Goal: Task Accomplishment & Management: Complete application form

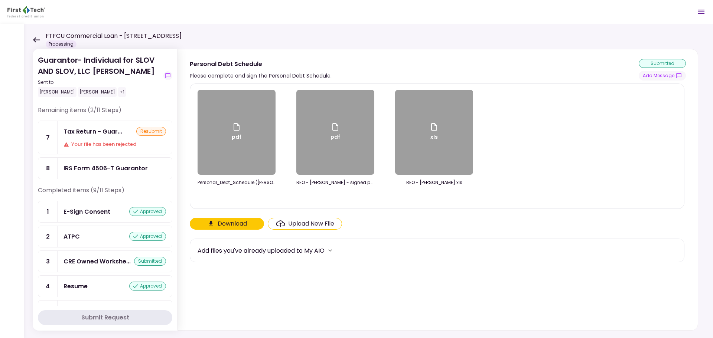
click at [35, 39] on icon at bounding box center [36, 39] width 7 height 5
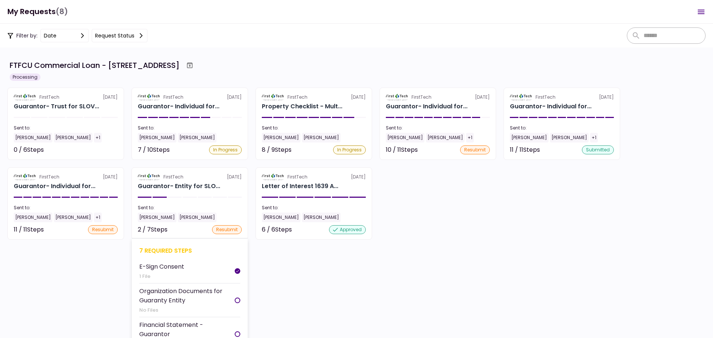
click at [169, 250] on div "7 required steps" at bounding box center [189, 250] width 101 height 9
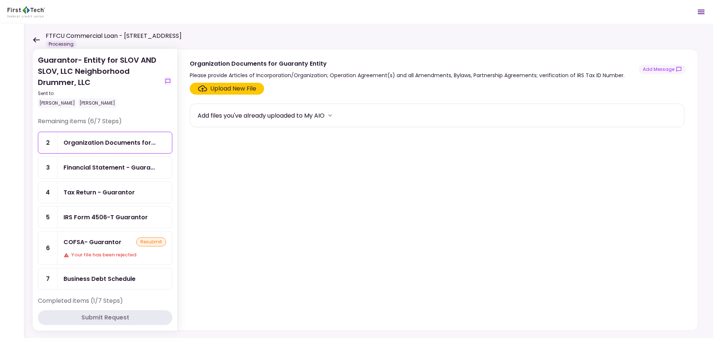
click at [95, 247] on div "COFSA- Guarantor resubmit Your file has been rejected" at bounding box center [115, 248] width 114 height 33
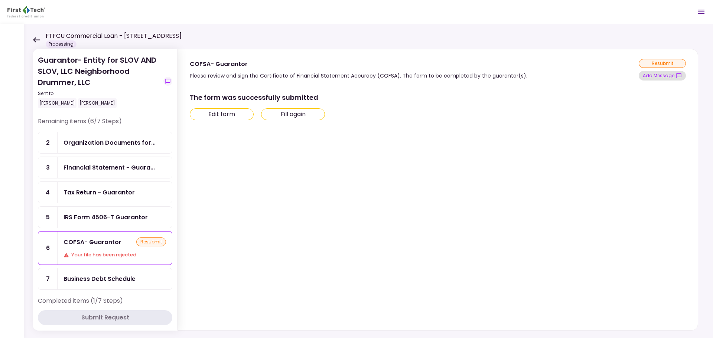
click at [668, 71] on button "Add Message" at bounding box center [662, 76] width 47 height 10
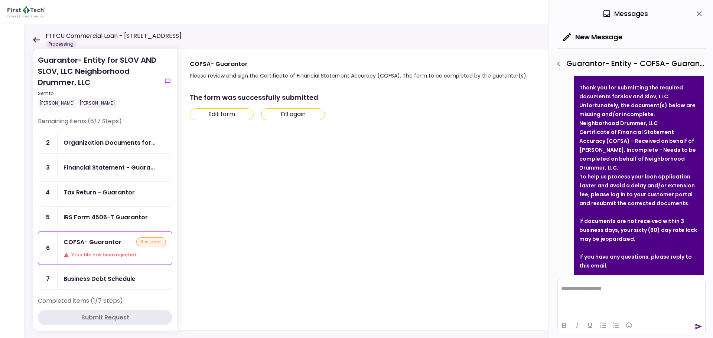
scroll to position [40, 0]
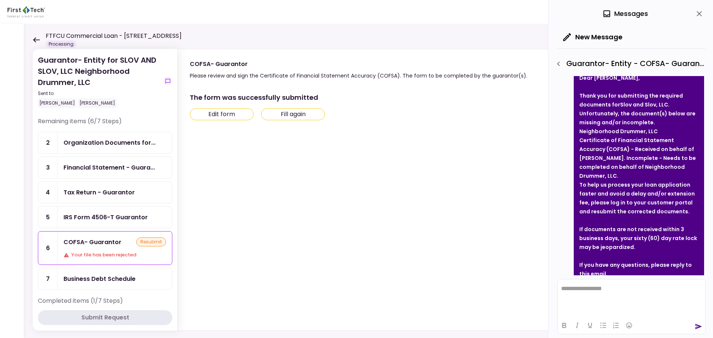
click at [35, 38] on icon at bounding box center [36, 40] width 7 height 6
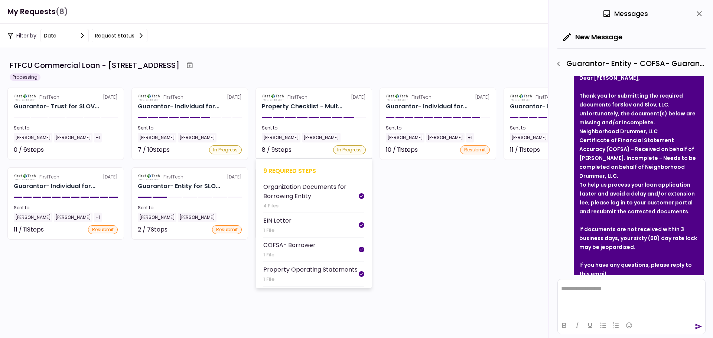
click at [291, 165] on div "9 required steps Organization Documents for Borrowing Entity 4 Files EIN Letter…" at bounding box center [314, 224] width 116 height 130
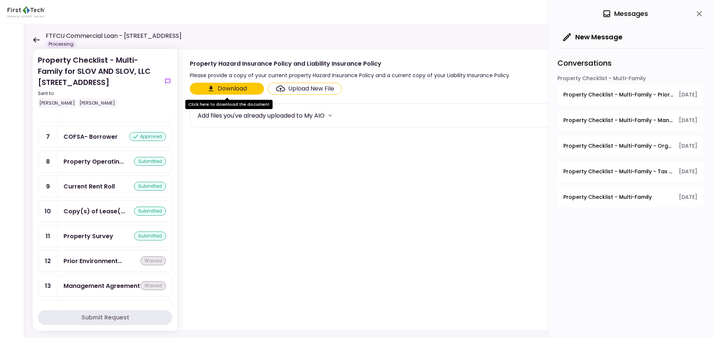
scroll to position [231, 0]
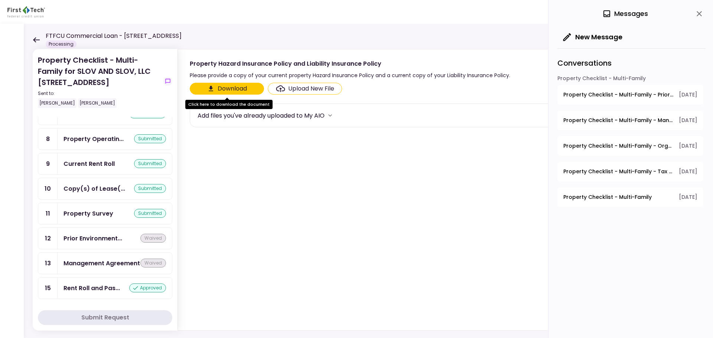
click at [37, 41] on icon at bounding box center [36, 40] width 7 height 6
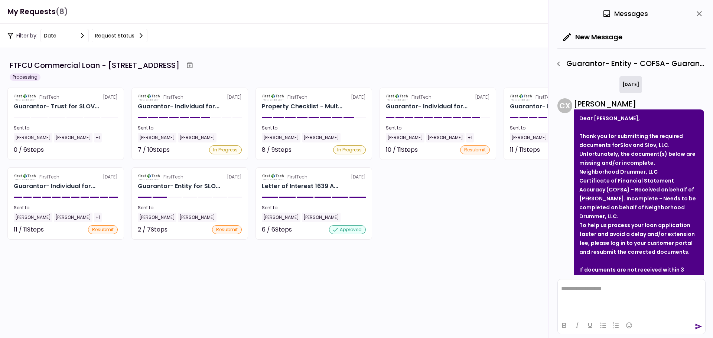
scroll to position [77, 0]
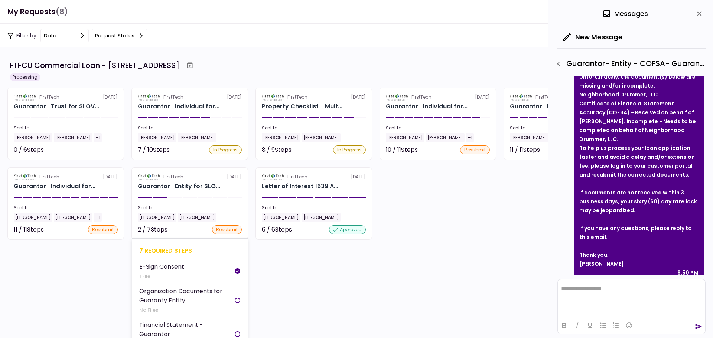
click at [179, 253] on div "7 required steps" at bounding box center [189, 250] width 101 height 9
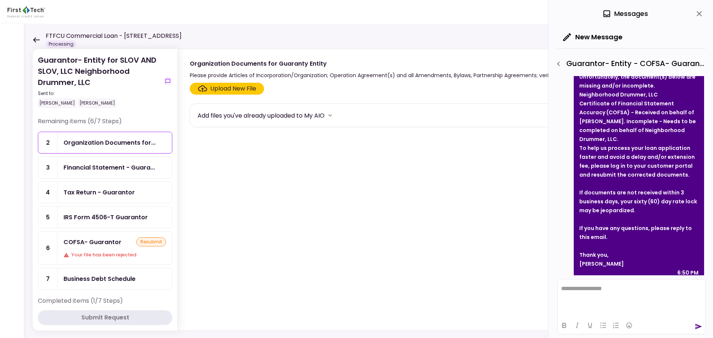
click at [129, 219] on div "IRS Form 4506-T Guarantor" at bounding box center [106, 217] width 84 height 9
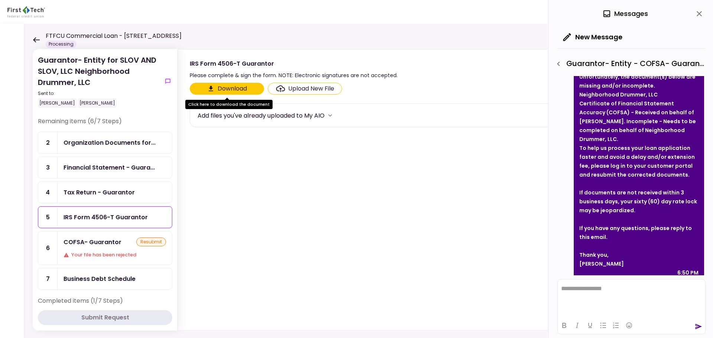
click at [253, 87] on button "Download" at bounding box center [227, 89] width 74 height 12
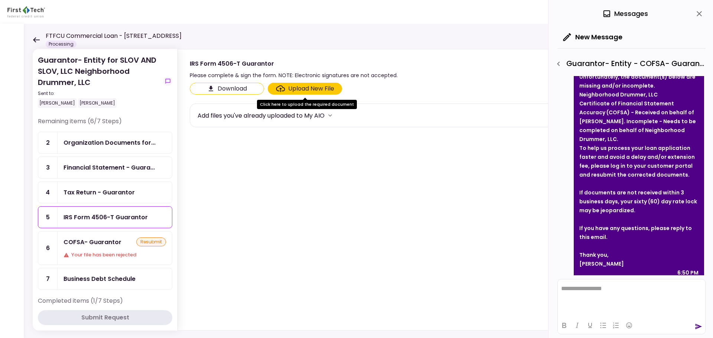
click at [34, 40] on icon at bounding box center [36, 39] width 7 height 5
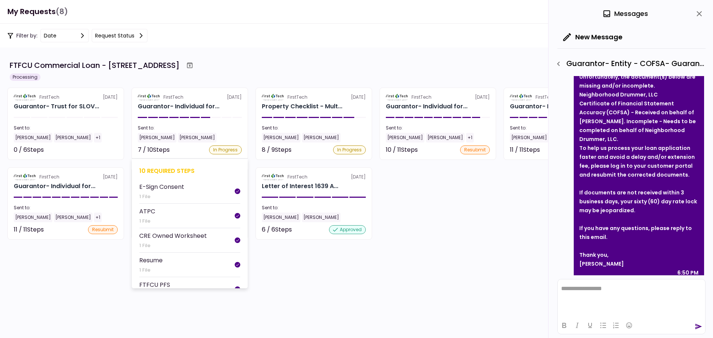
click at [159, 170] on div "10 required steps" at bounding box center [189, 170] width 101 height 9
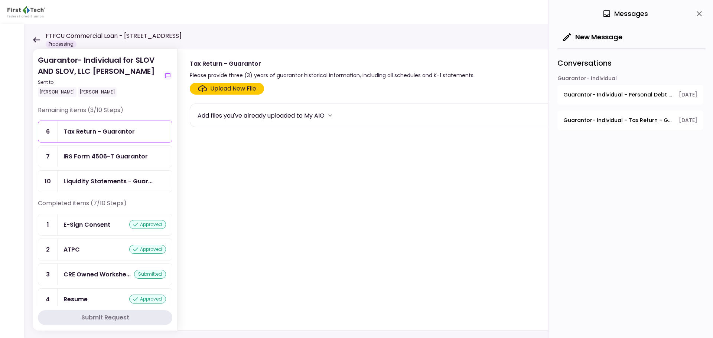
click at [36, 42] on icon at bounding box center [36, 40] width 7 height 6
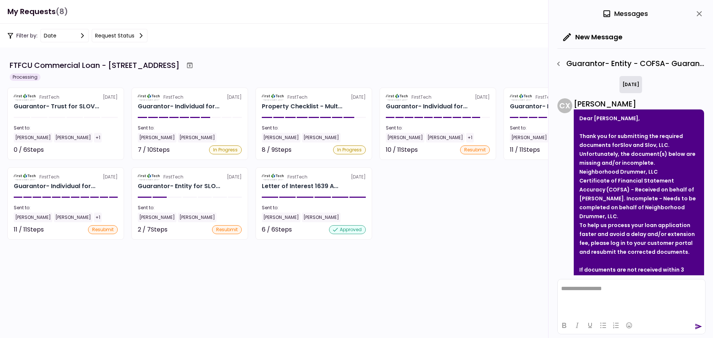
scroll to position [77, 0]
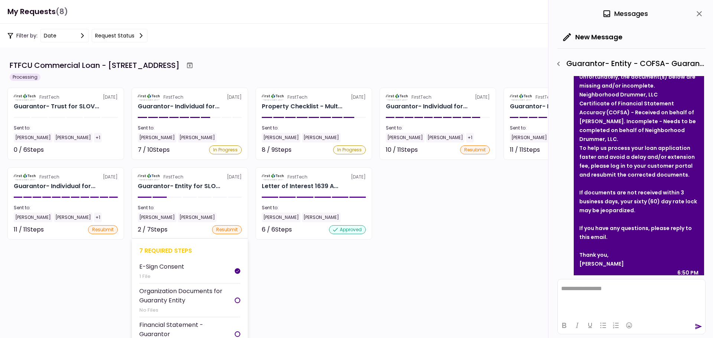
click at [183, 251] on div "7 required steps" at bounding box center [189, 250] width 101 height 9
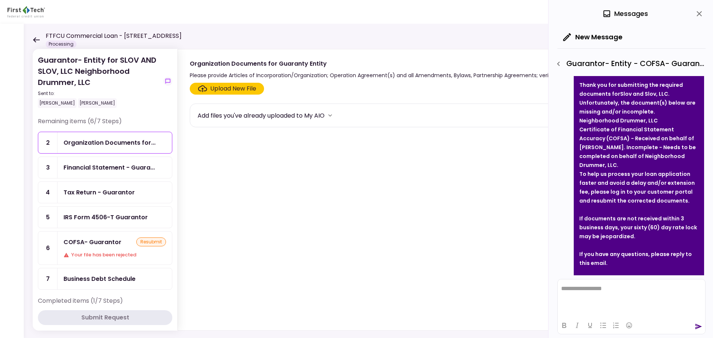
scroll to position [40, 0]
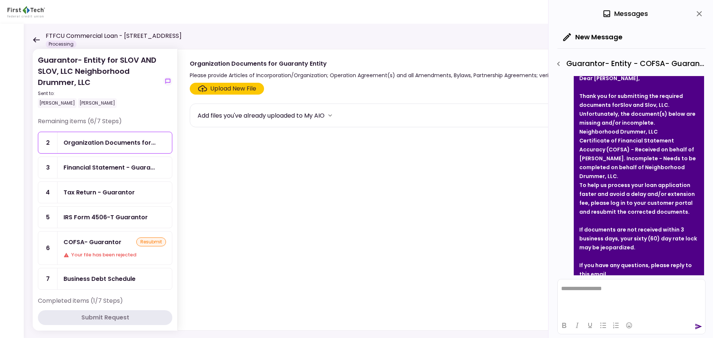
click at [117, 248] on div "COFSA- Guarantor resubmit Your file has been rejected" at bounding box center [115, 248] width 114 height 33
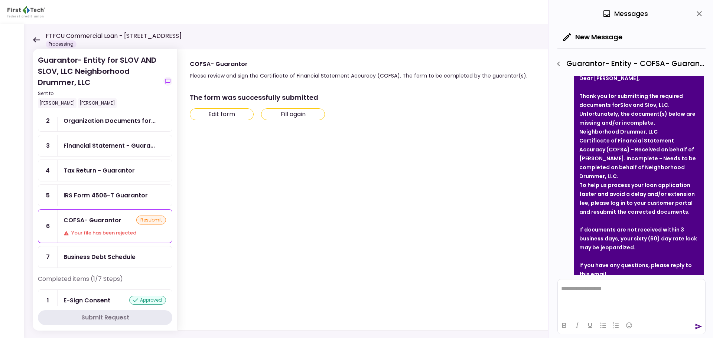
scroll to position [34, 0]
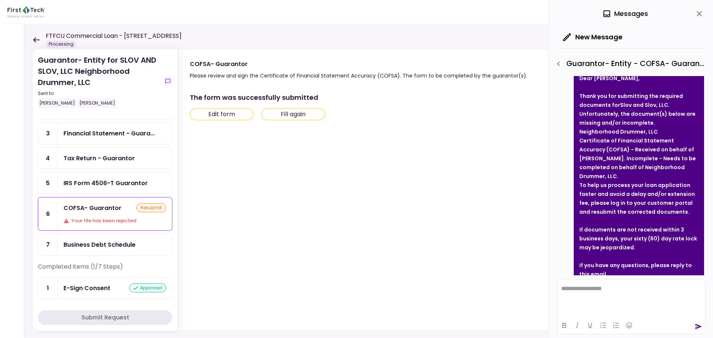
click at [35, 40] on icon at bounding box center [36, 39] width 7 height 5
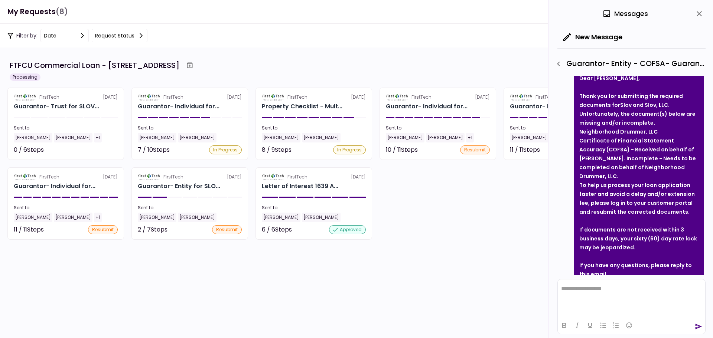
click at [286, 168] on div "9 required steps" at bounding box center [313, 170] width 101 height 9
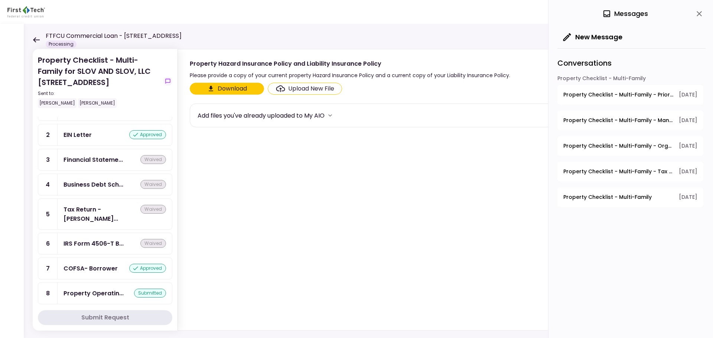
scroll to position [186, 0]
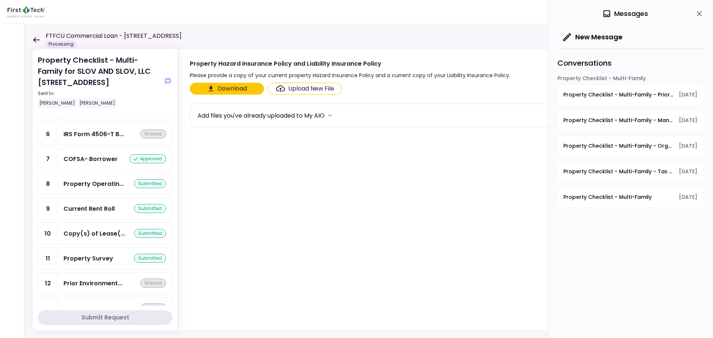
drag, startPoint x: 101, startPoint y: 218, endPoint x: 37, endPoint y: 38, distance: 190.5
click at [37, 38] on icon at bounding box center [36, 40] width 7 height 6
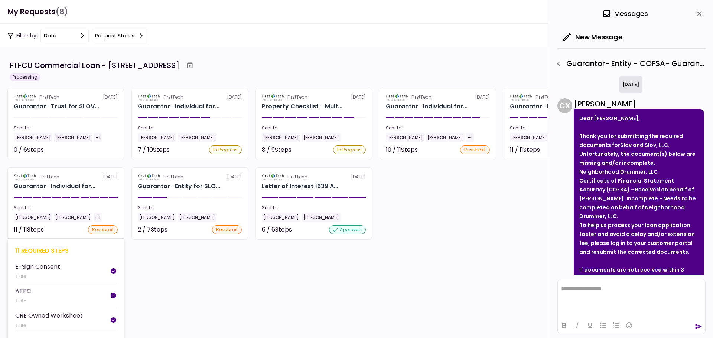
scroll to position [77, 0]
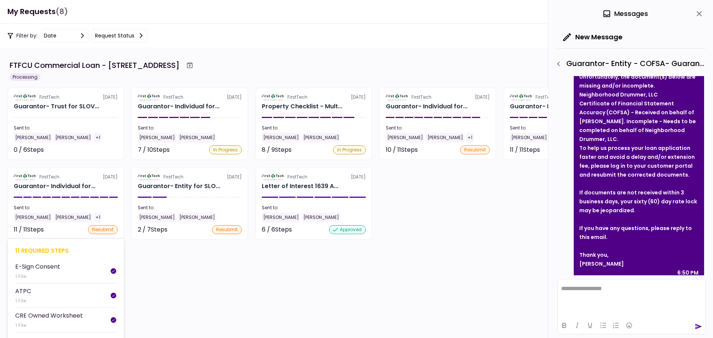
click at [45, 248] on div "11 required steps" at bounding box center [65, 250] width 101 height 9
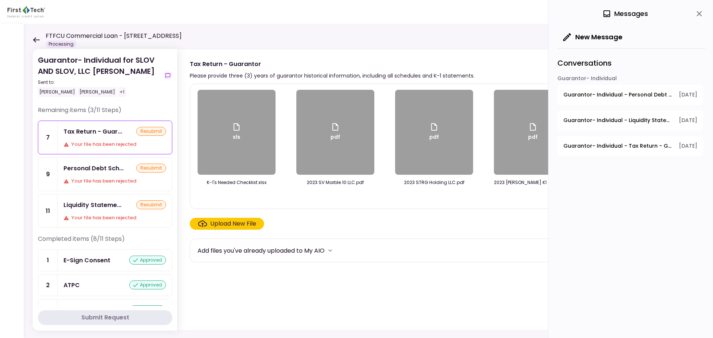
click at [113, 180] on div "Your file has been rejected" at bounding box center [115, 181] width 102 height 7
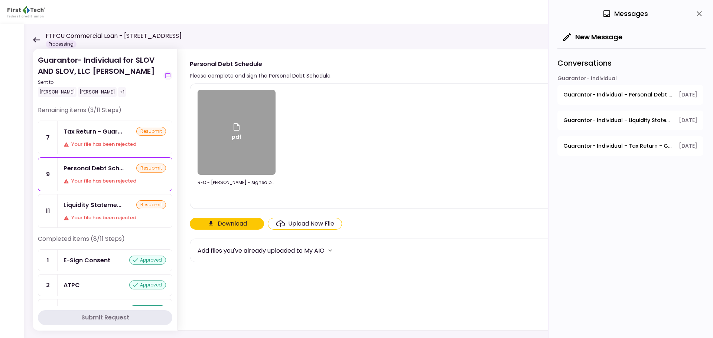
click at [38, 40] on icon at bounding box center [36, 39] width 7 height 5
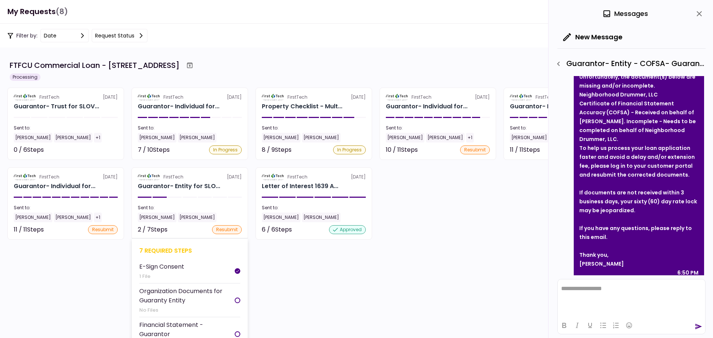
click at [169, 250] on div "7 required steps" at bounding box center [189, 250] width 101 height 9
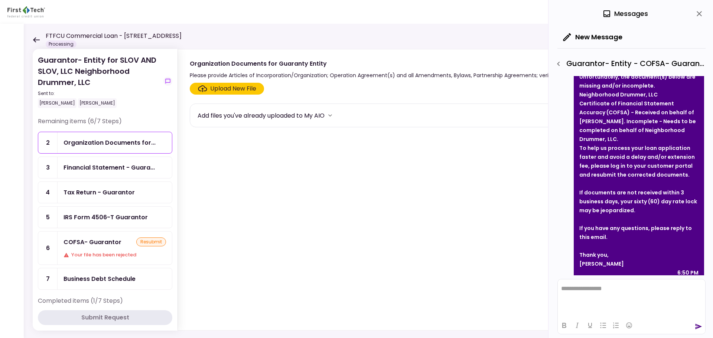
click at [701, 14] on icon "close" at bounding box center [699, 13] width 9 height 9
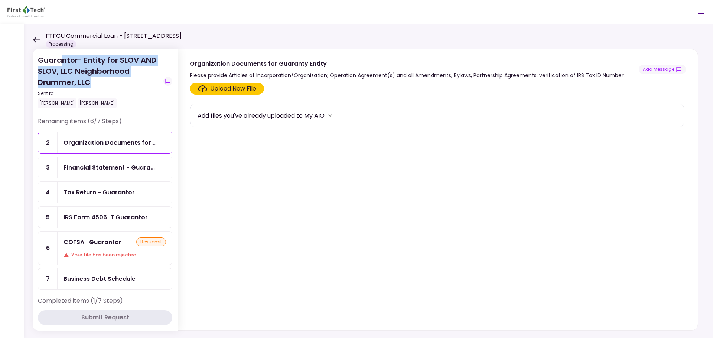
drag, startPoint x: 98, startPoint y: 84, endPoint x: 62, endPoint y: 61, distance: 42.1
click at [62, 61] on div "Guarantor- Entity for SLOV AND SLOV, LLC Neighborhood Drummer, LLC Sent to: [PE…" at bounding box center [99, 81] width 123 height 53
click at [73, 73] on div "Guarantor- Entity for SLOV AND SLOV, LLC Neighborhood Drummer, LLC Sent to: [PE…" at bounding box center [99, 81] width 123 height 53
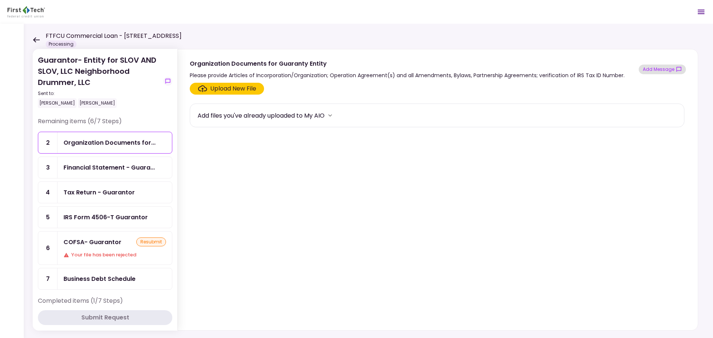
click at [669, 67] on button "Add Message" at bounding box center [662, 70] width 47 height 10
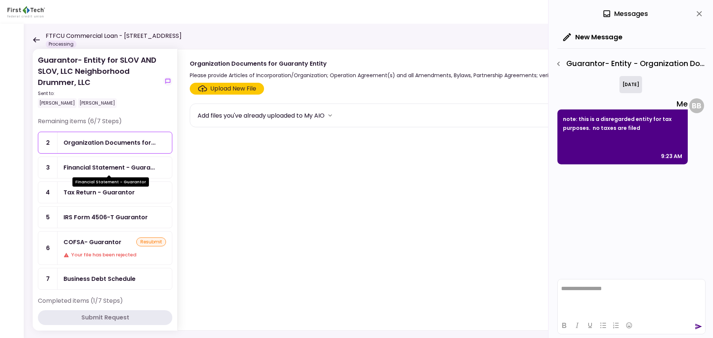
click at [92, 169] on div "Financial Statement - Guara..." at bounding box center [109, 167] width 91 height 9
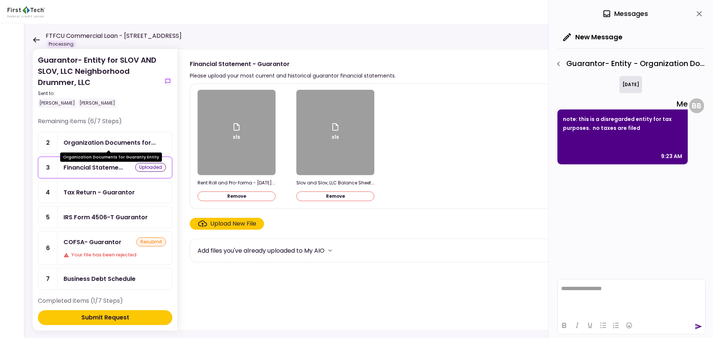
click at [136, 141] on div "Organization Documents for..." at bounding box center [110, 142] width 92 height 9
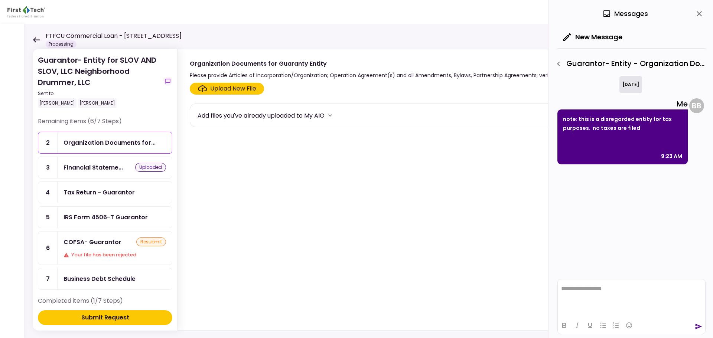
click at [699, 14] on icon "close" at bounding box center [699, 13] width 5 height 5
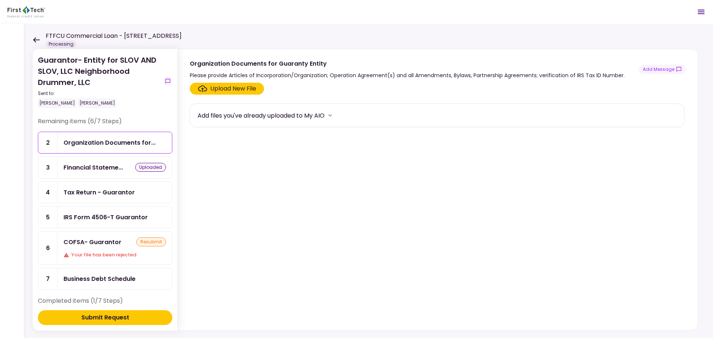
click at [221, 86] on div "Upload New File" at bounding box center [233, 88] width 46 height 9
click at [0, 0] on input "Upload New File" at bounding box center [0, 0] width 0 height 0
